Goal: Transaction & Acquisition: Purchase product/service

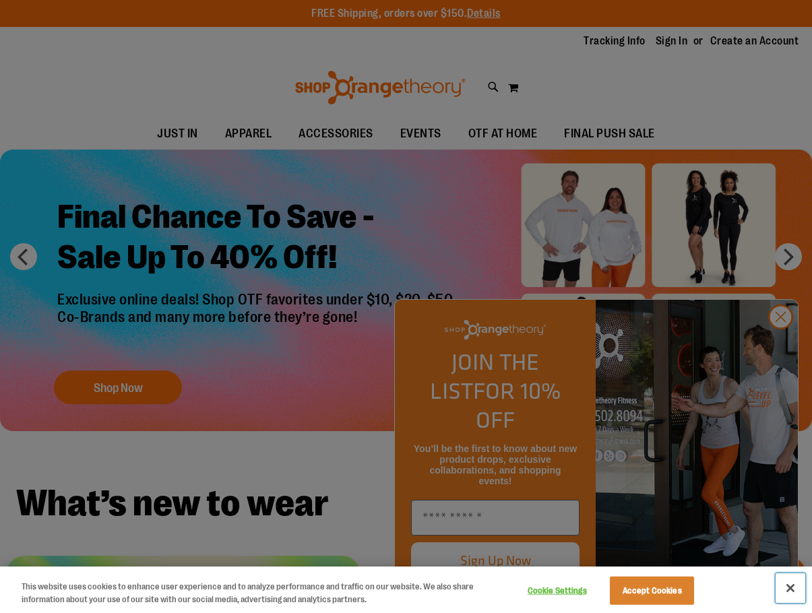
click at [798, 588] on button "Close" at bounding box center [791, 588] width 30 height 30
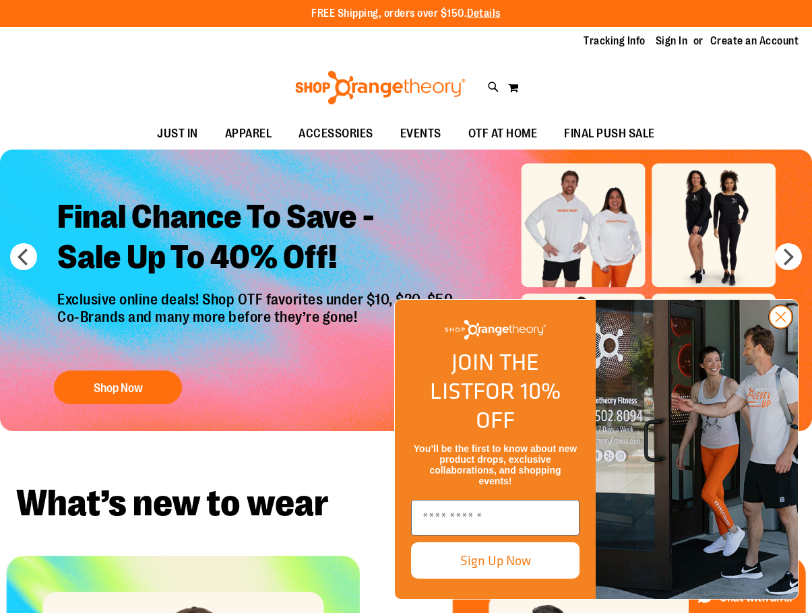
click at [782, 328] on circle "Close dialog" at bounding box center [781, 317] width 22 height 22
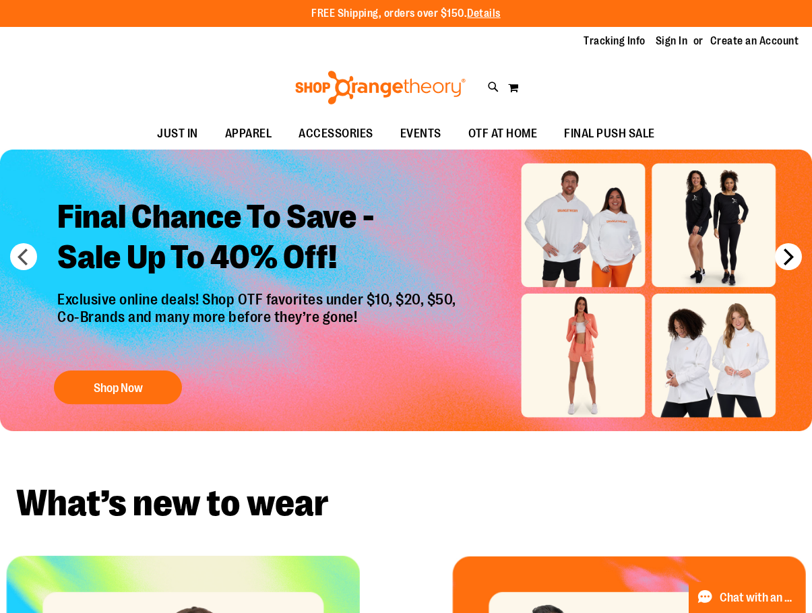
click at [792, 253] on button "next" at bounding box center [788, 256] width 27 height 27
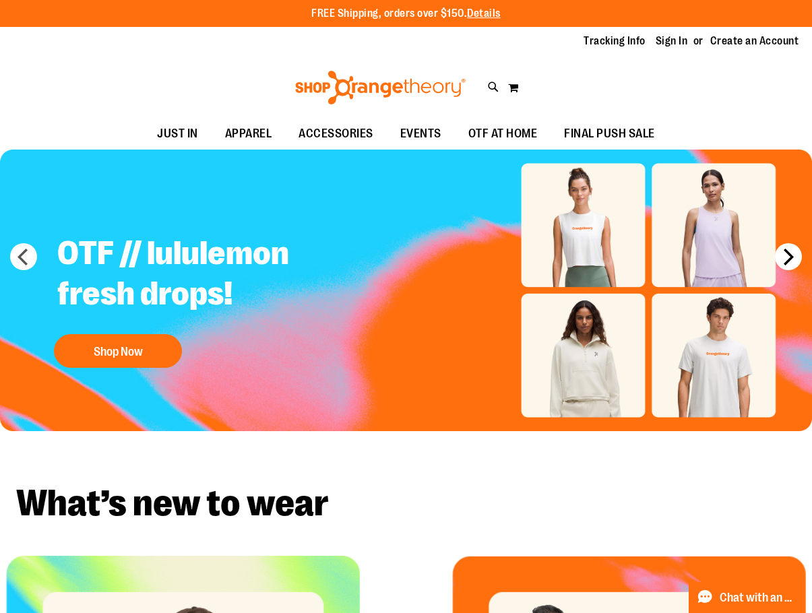
click at [788, 256] on button "next" at bounding box center [788, 256] width 27 height 27
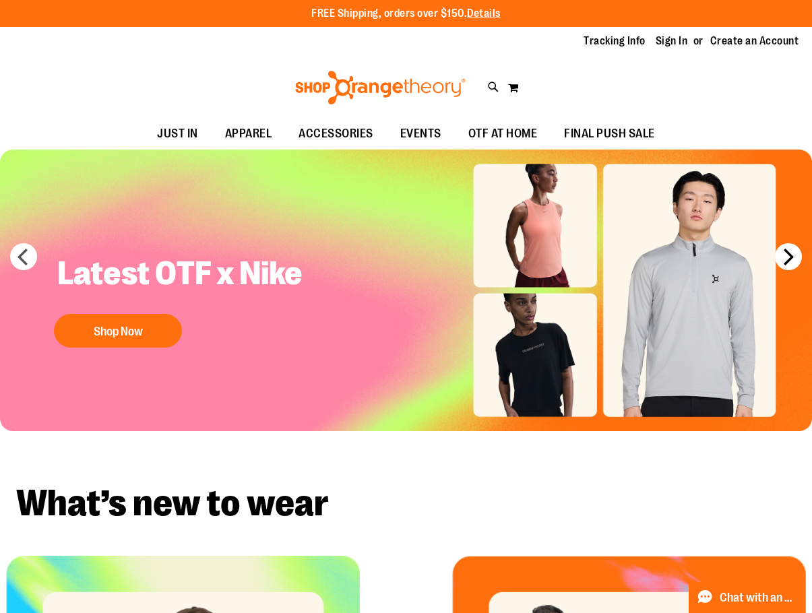
click at [785, 261] on button "next" at bounding box center [788, 256] width 27 height 27
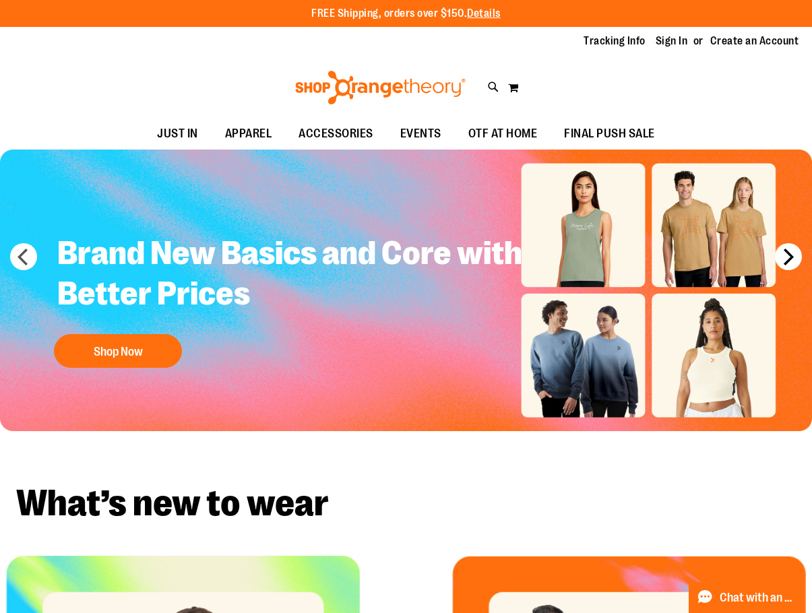
click at [785, 261] on button "next" at bounding box center [788, 256] width 27 height 27
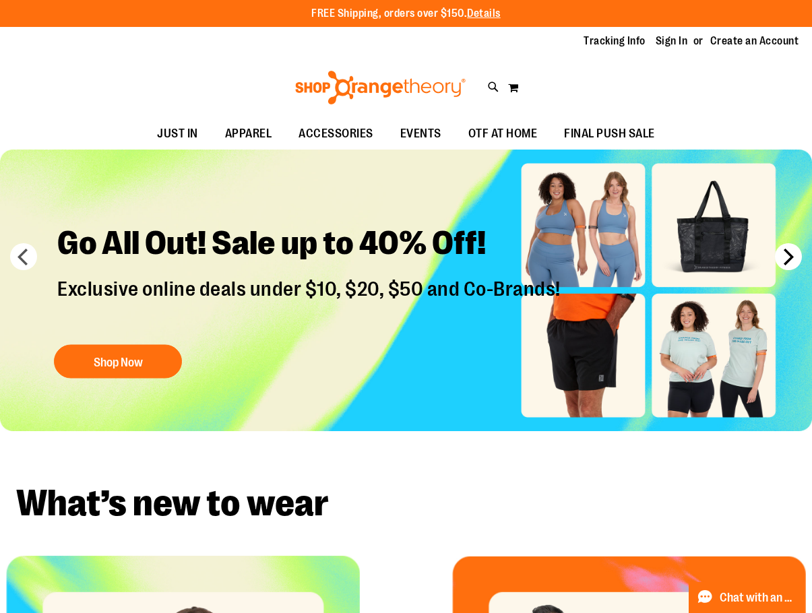
click at [784, 259] on button "next" at bounding box center [788, 256] width 27 height 27
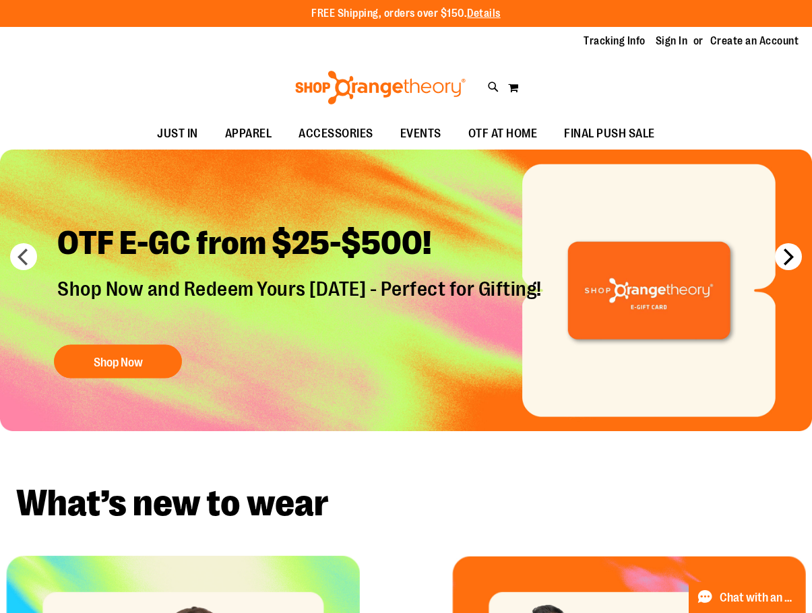
click at [788, 263] on button "next" at bounding box center [788, 256] width 27 height 27
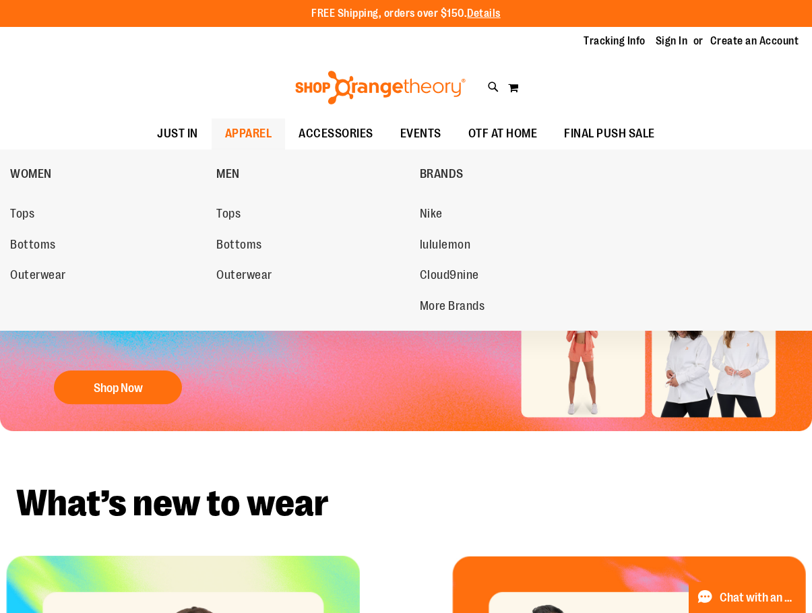
click at [259, 129] on span "APPAREL" at bounding box center [248, 134] width 47 height 30
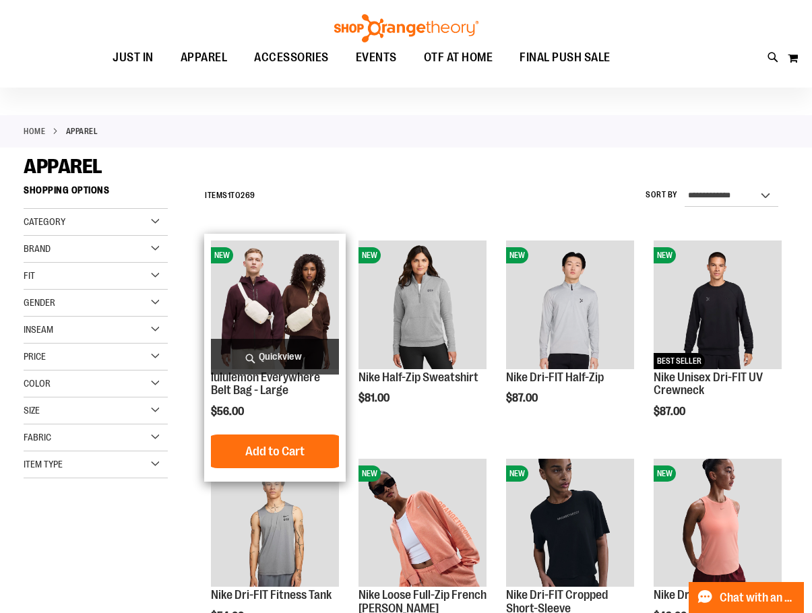
scroll to position [67, 0]
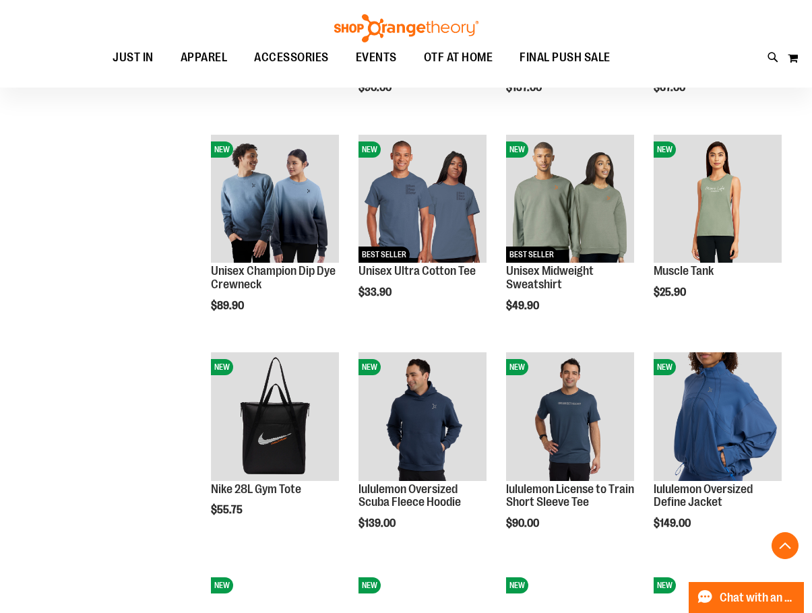
scroll to position [875, 0]
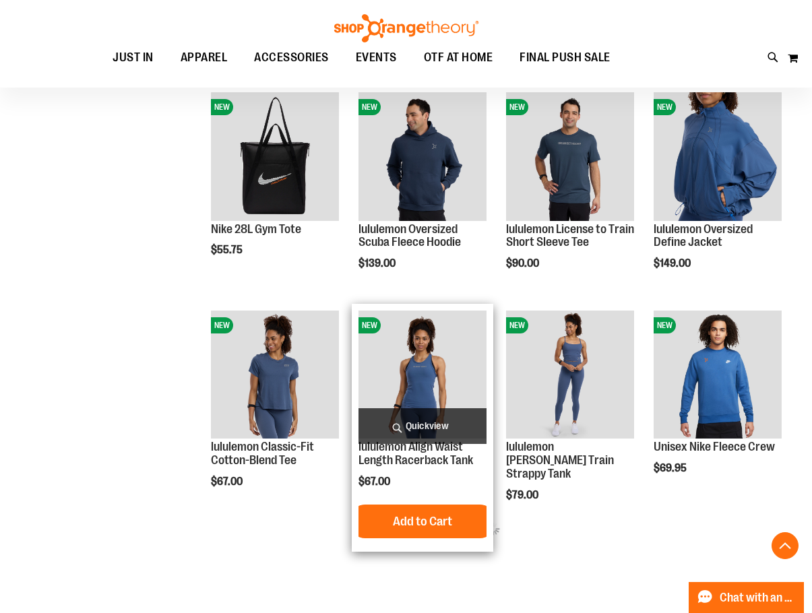
scroll to position [1077, 0]
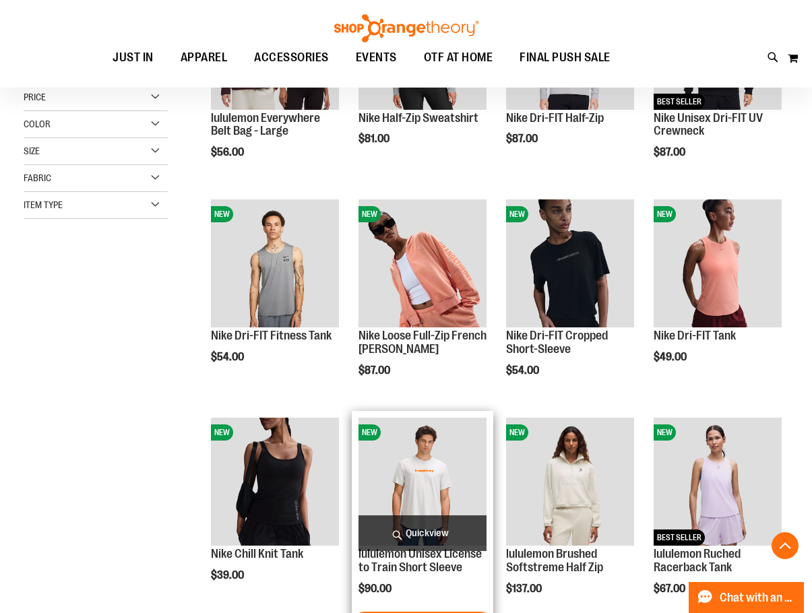
scroll to position [269, 0]
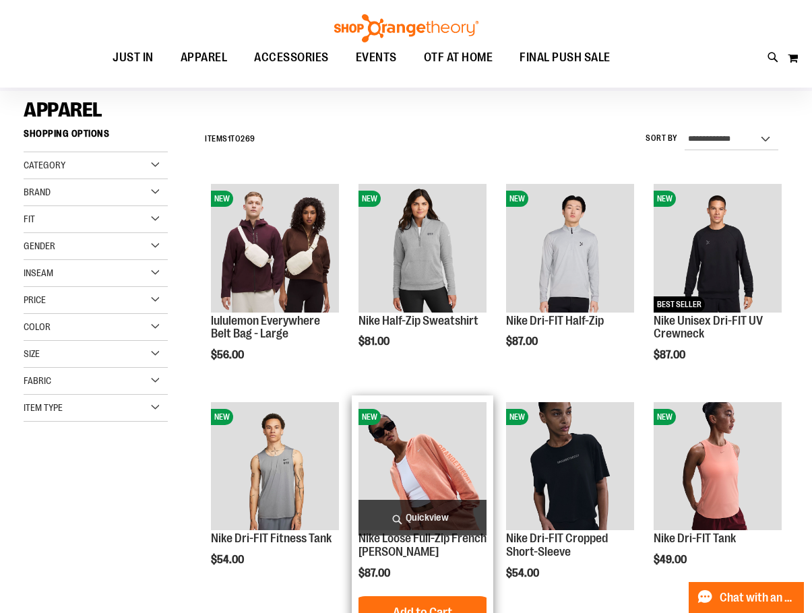
scroll to position [67, 0]
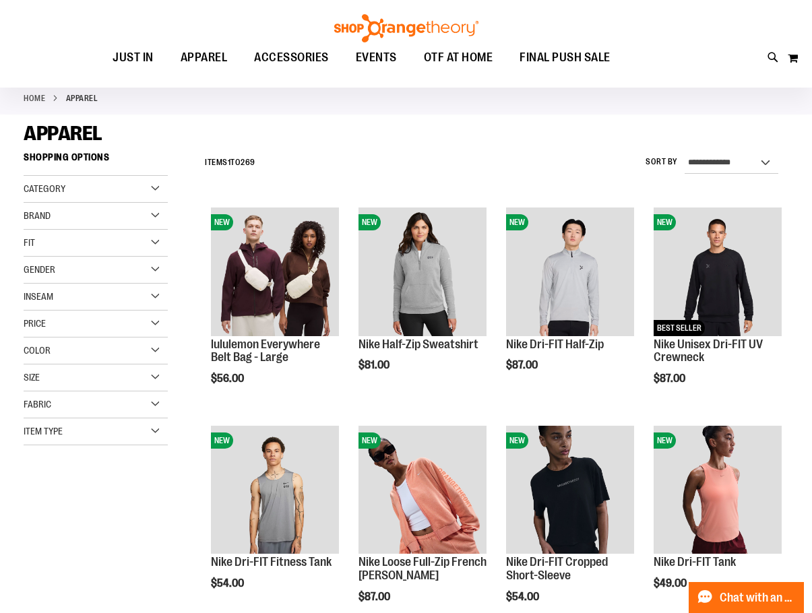
click at [90, 270] on div "Gender" at bounding box center [96, 270] width 144 height 27
click at [80, 330] on span "56 items" at bounding box center [79, 326] width 24 height 14
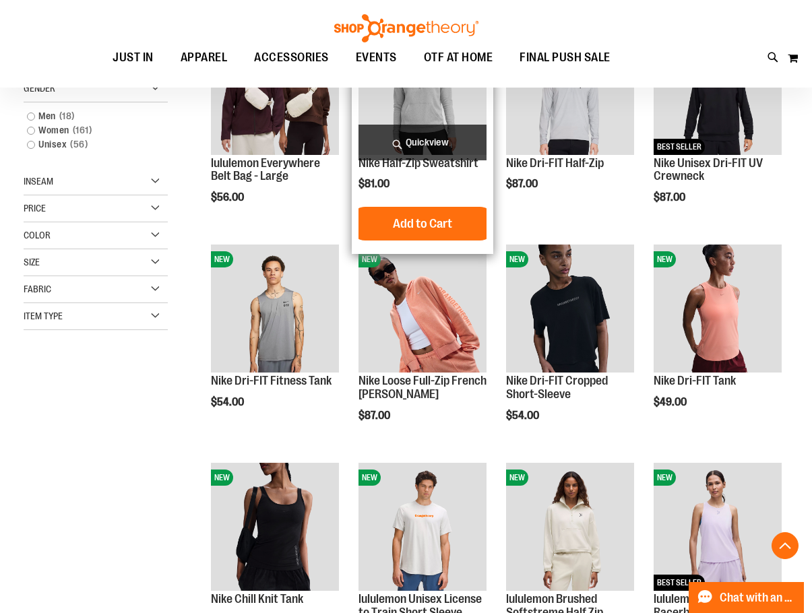
scroll to position [260, 0]
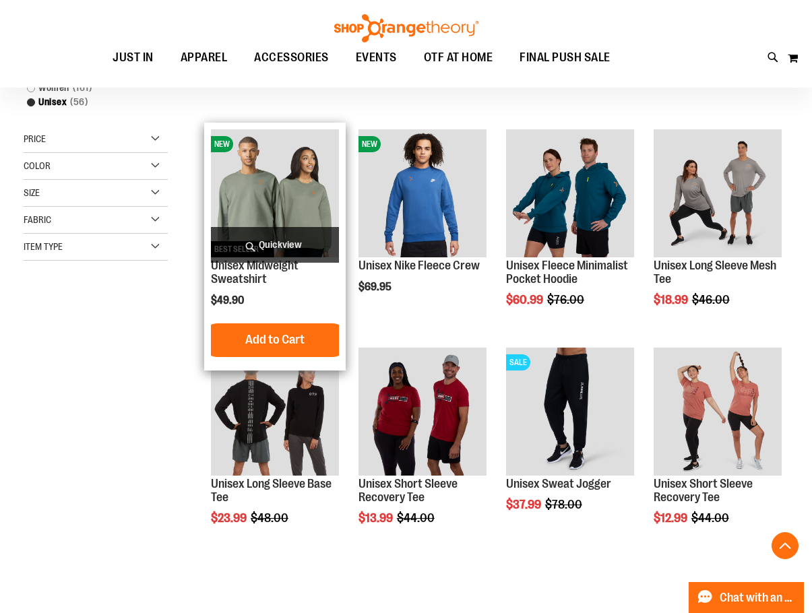
scroll to position [260, 0]
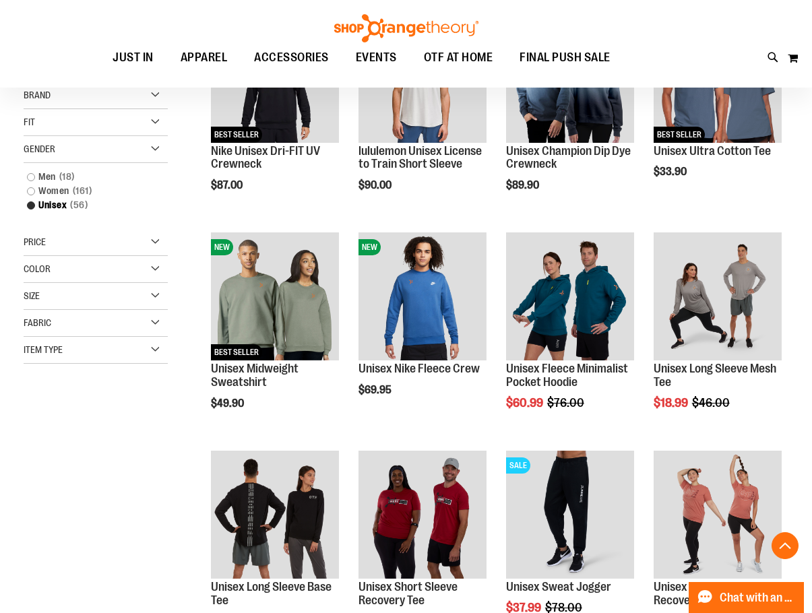
click at [137, 247] on div "Price" at bounding box center [96, 242] width 144 height 27
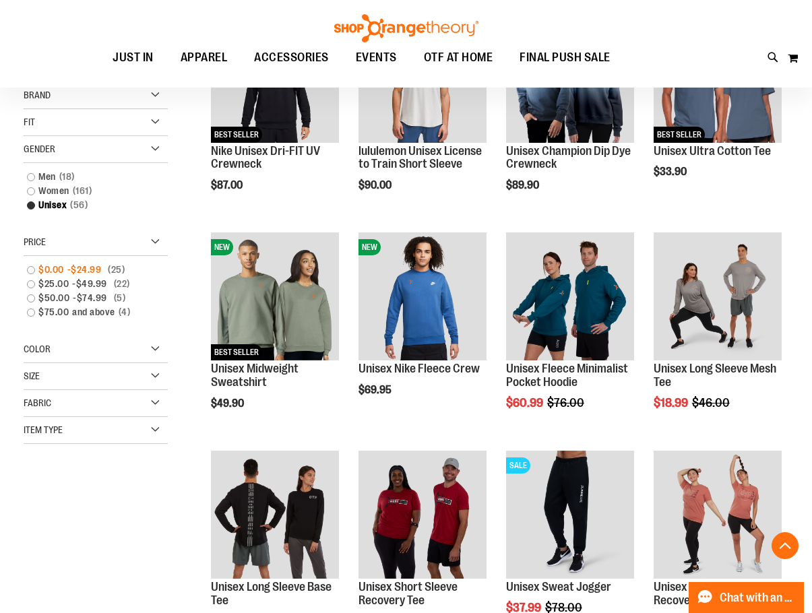
click at [127, 271] on span "25 items" at bounding box center [116, 270] width 24 height 14
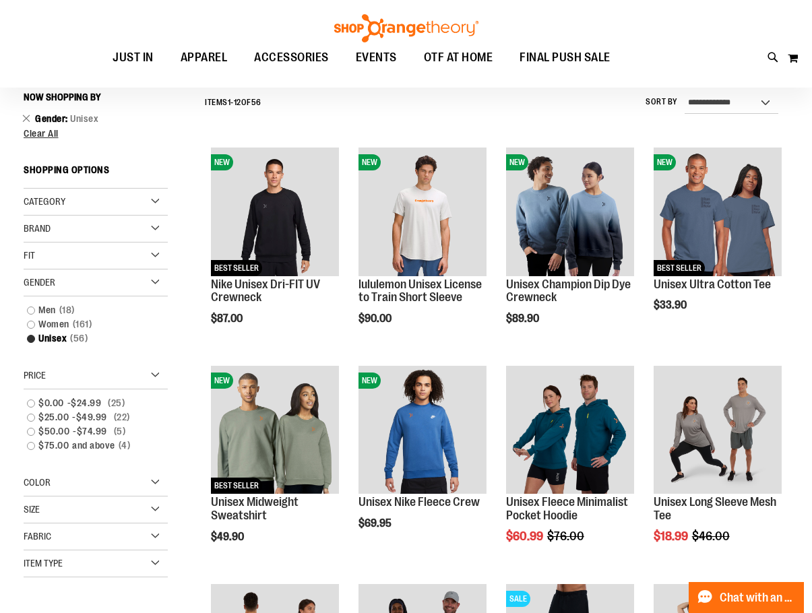
scroll to position [125, 0]
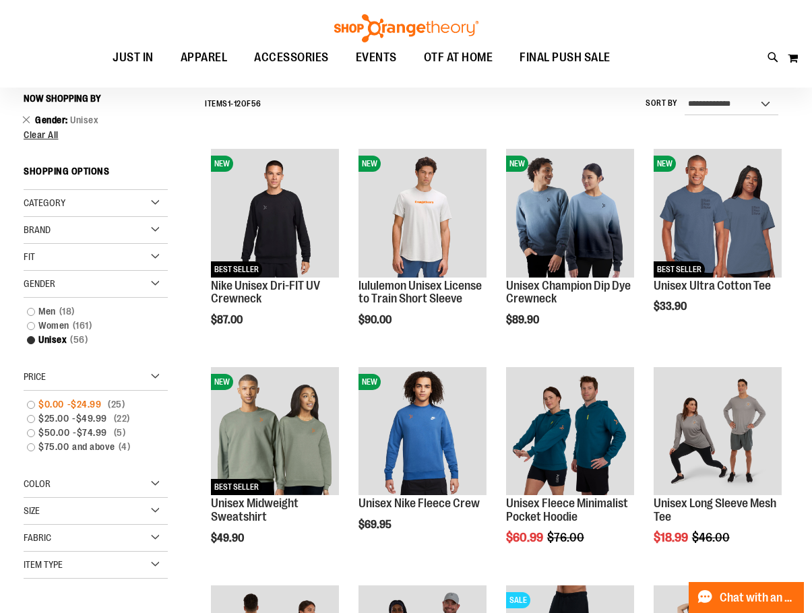
click at [30, 405] on link "$0.00 - $24.99 25 items" at bounding box center [89, 405] width 138 height 14
click at [31, 404] on link "$0.00 - $24.99 25 items" at bounding box center [89, 405] width 138 height 14
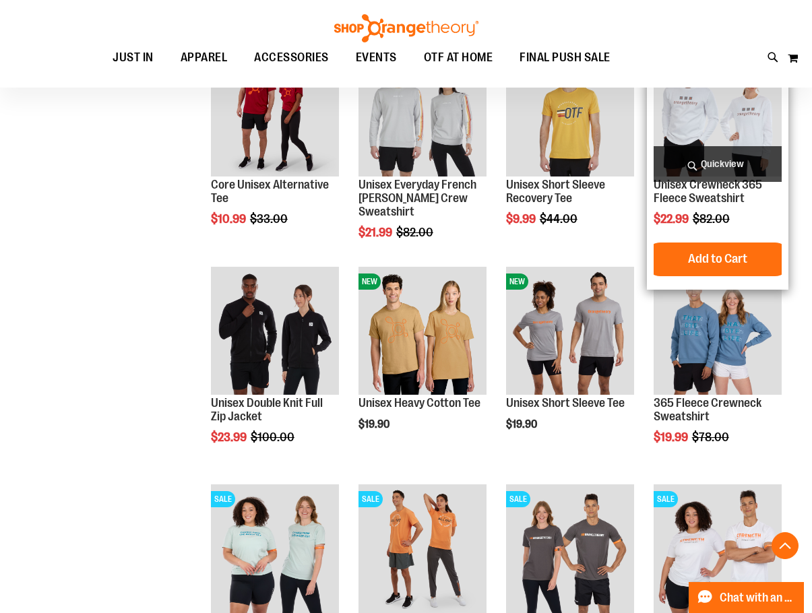
scroll to position [664, 0]
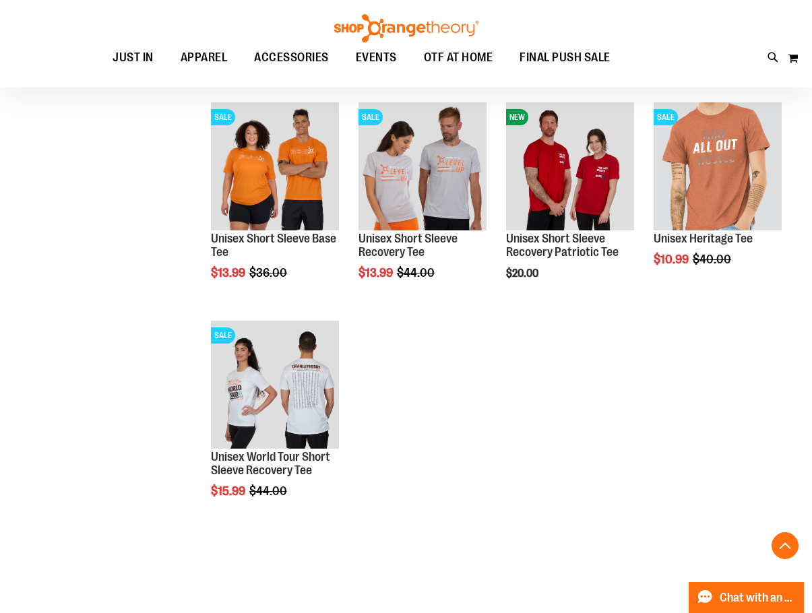
scroll to position [1271, 0]
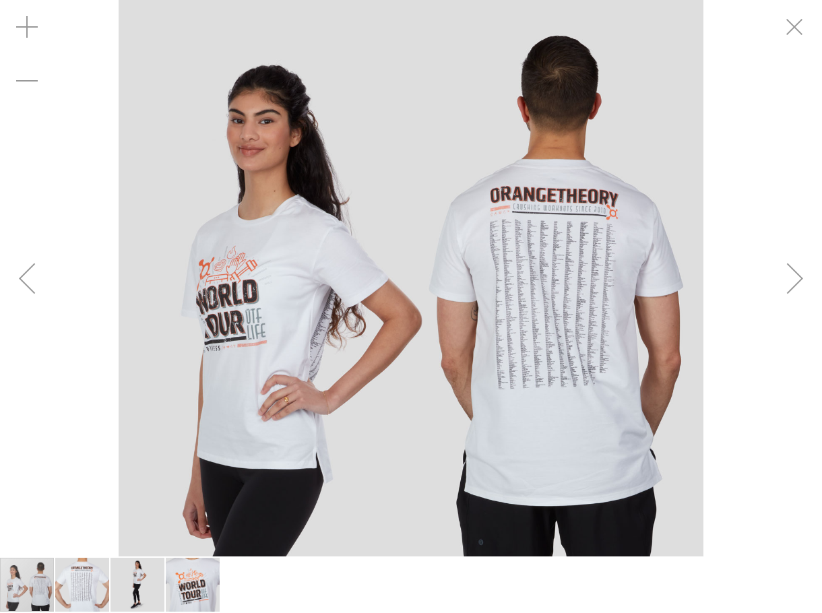
drag, startPoint x: 628, startPoint y: 221, endPoint x: 594, endPoint y: 221, distance: 34.4
click at [594, 221] on img "carousel" at bounding box center [411, 278] width 585 height 585
